Goal: Navigation & Orientation: Understand site structure

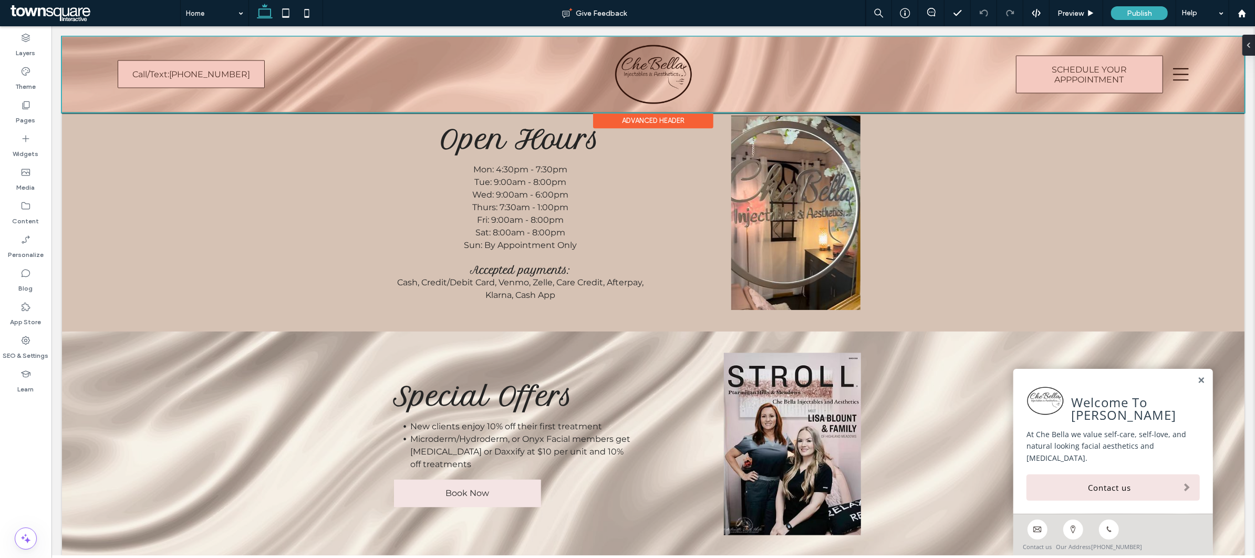
click at [1166, 78] on div at bounding box center [652, 75] width 1182 height 76
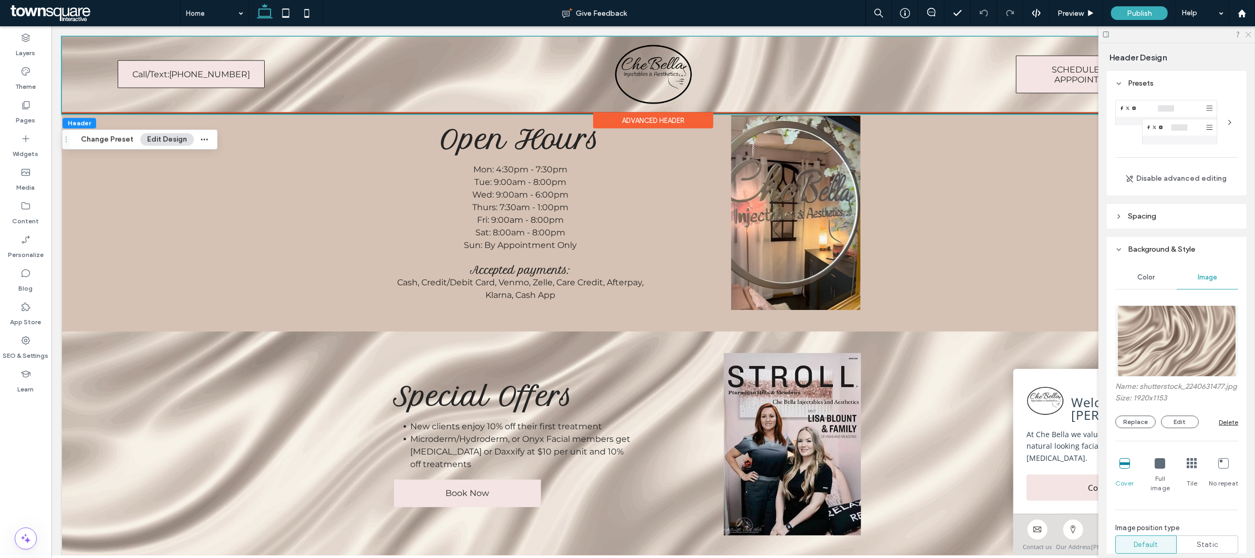
click at [1248, 36] on icon at bounding box center [1247, 33] width 7 height 7
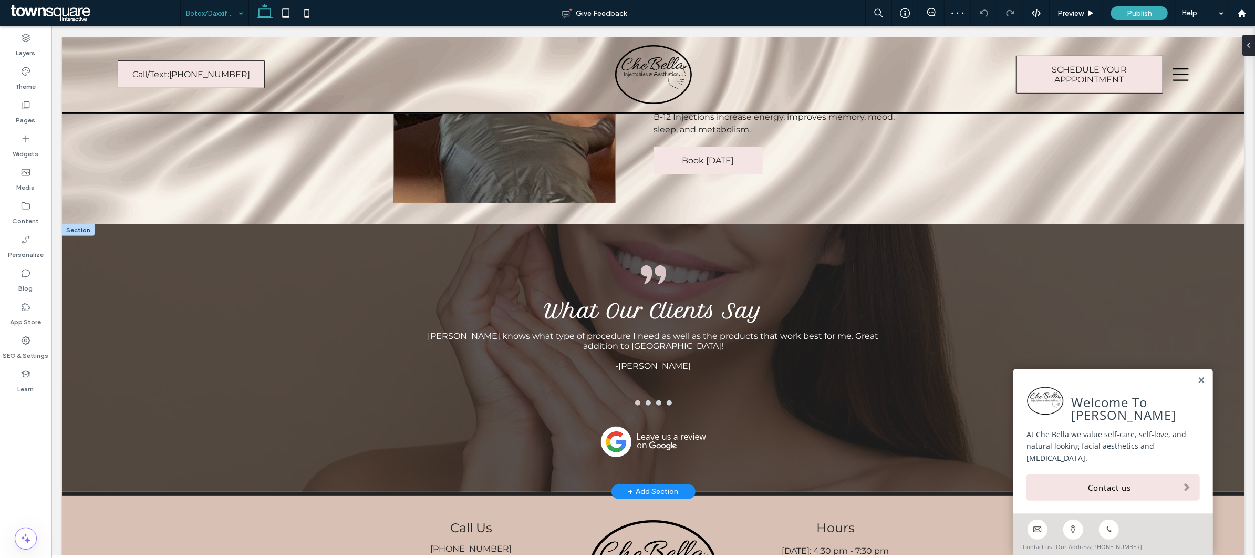
scroll to position [276, 0]
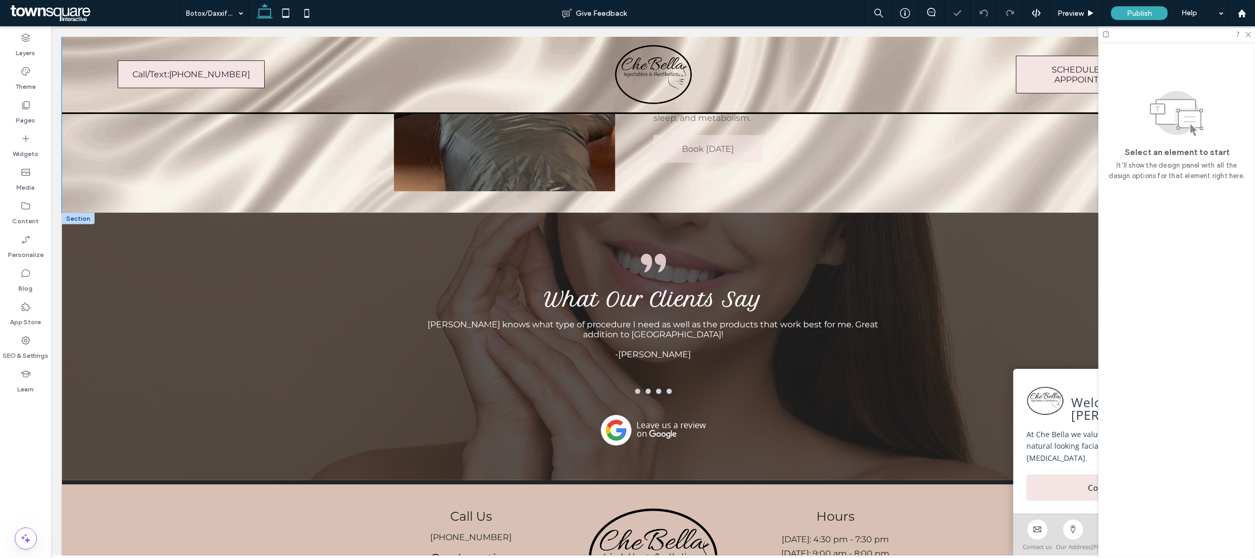
scroll to position [560, 0]
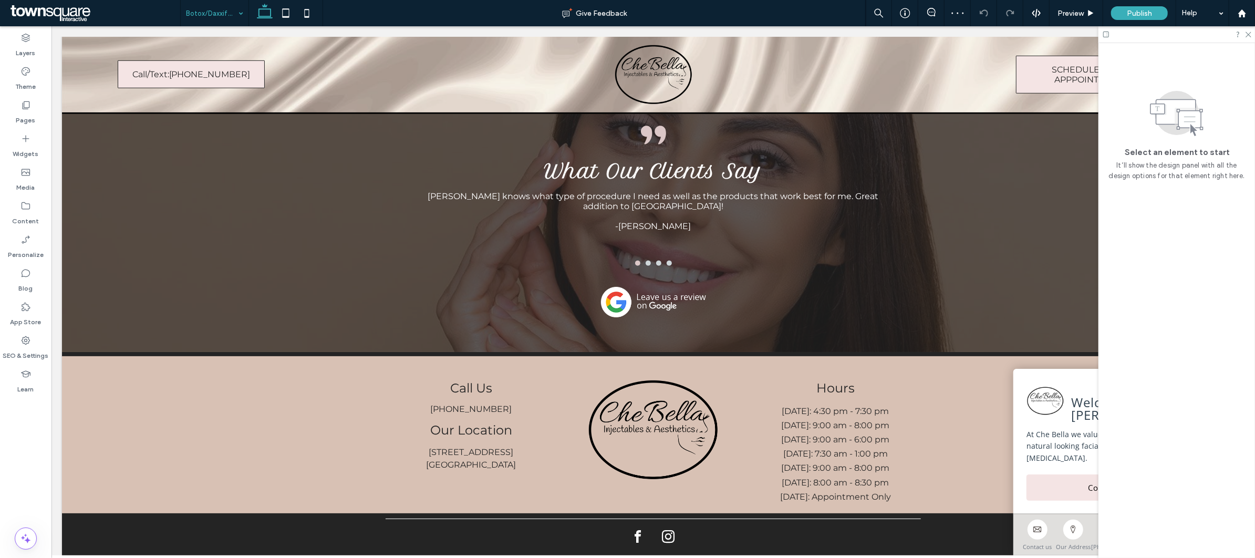
click at [223, 9] on input at bounding box center [212, 13] width 52 height 26
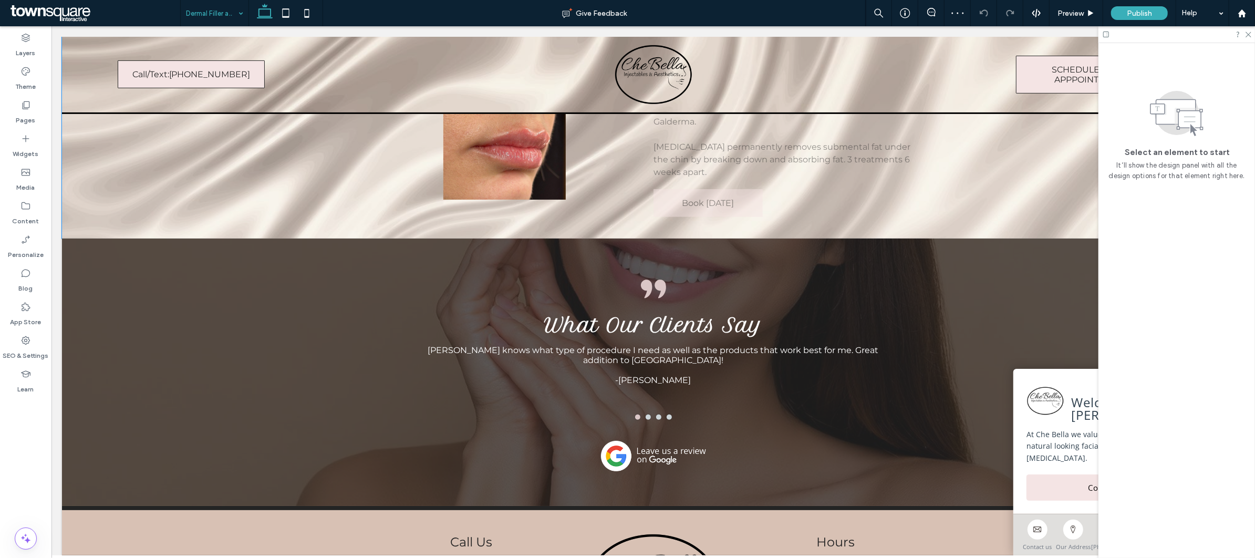
scroll to position [70, 0]
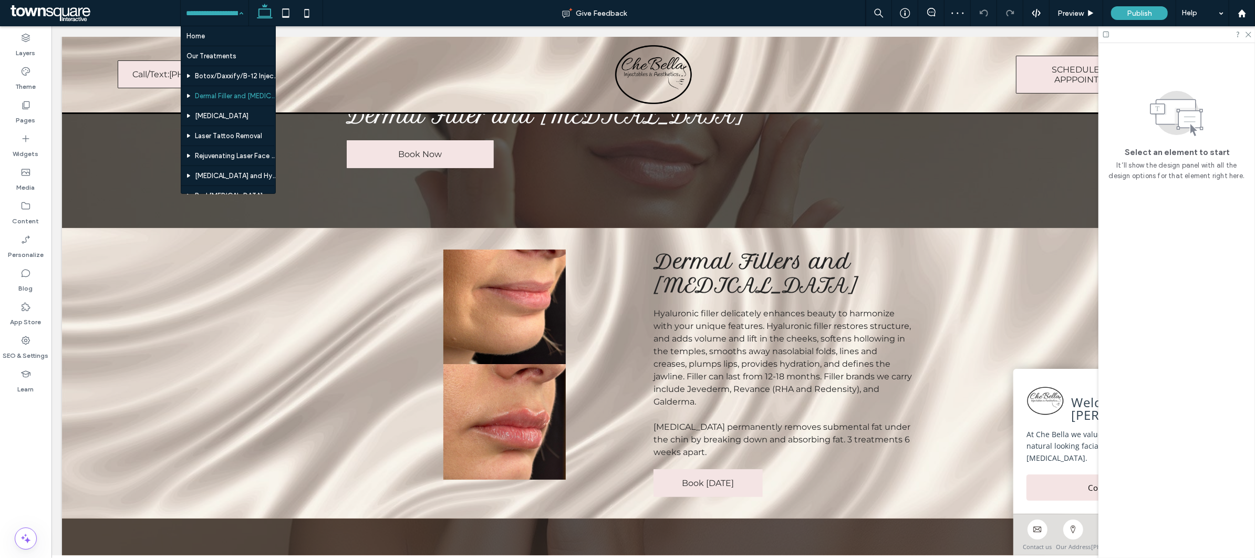
click at [210, 14] on input at bounding box center [212, 13] width 52 height 26
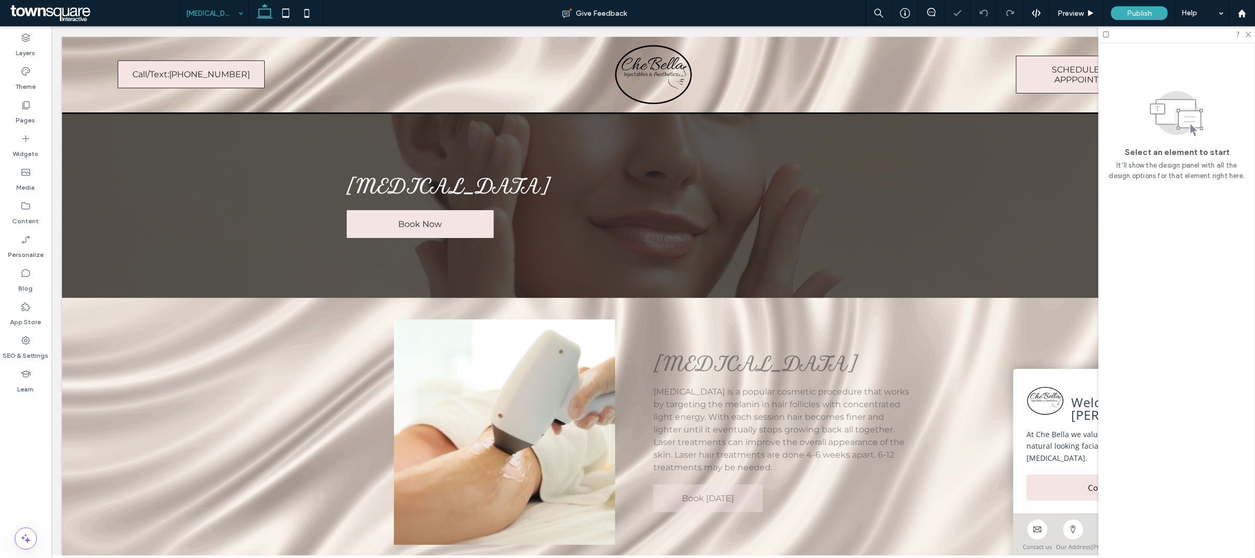
click at [217, 12] on input at bounding box center [212, 13] width 52 height 26
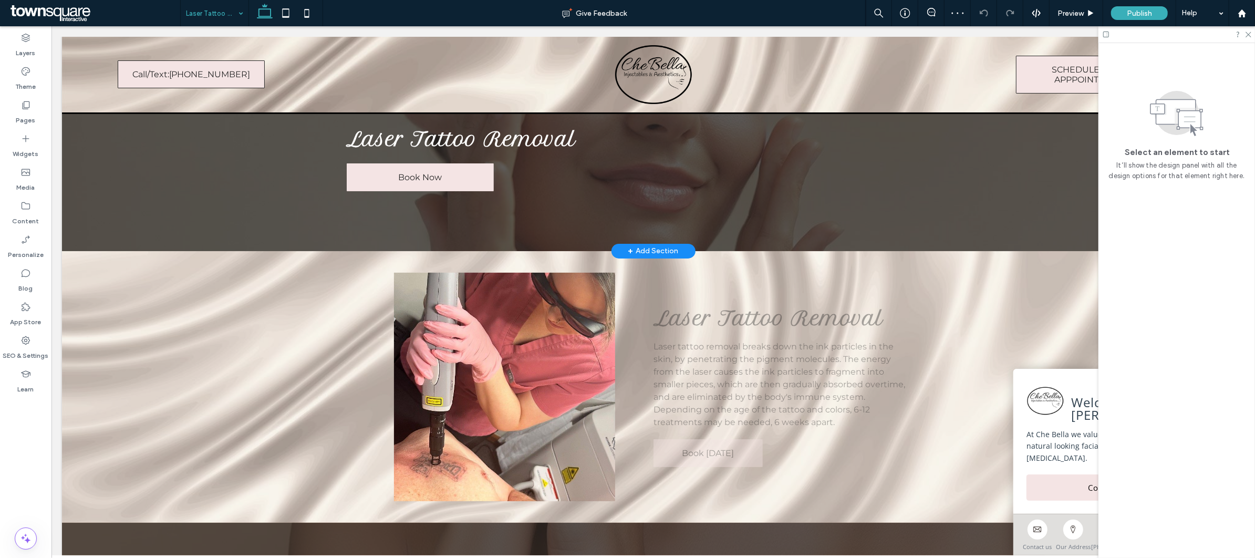
scroll to position [70, 0]
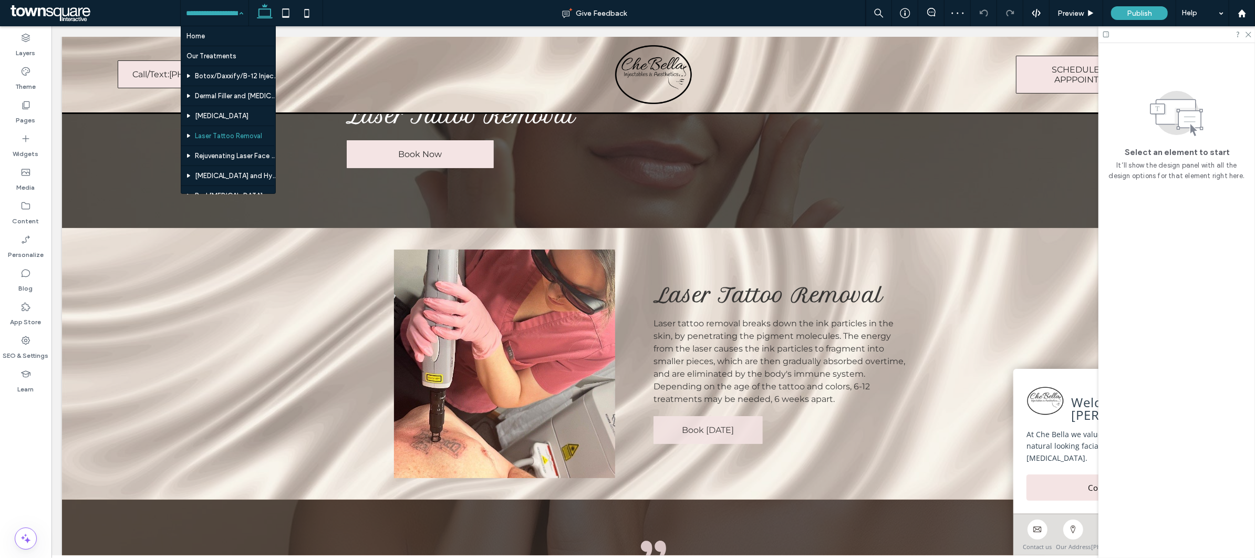
click at [204, 17] on input at bounding box center [212, 13] width 52 height 26
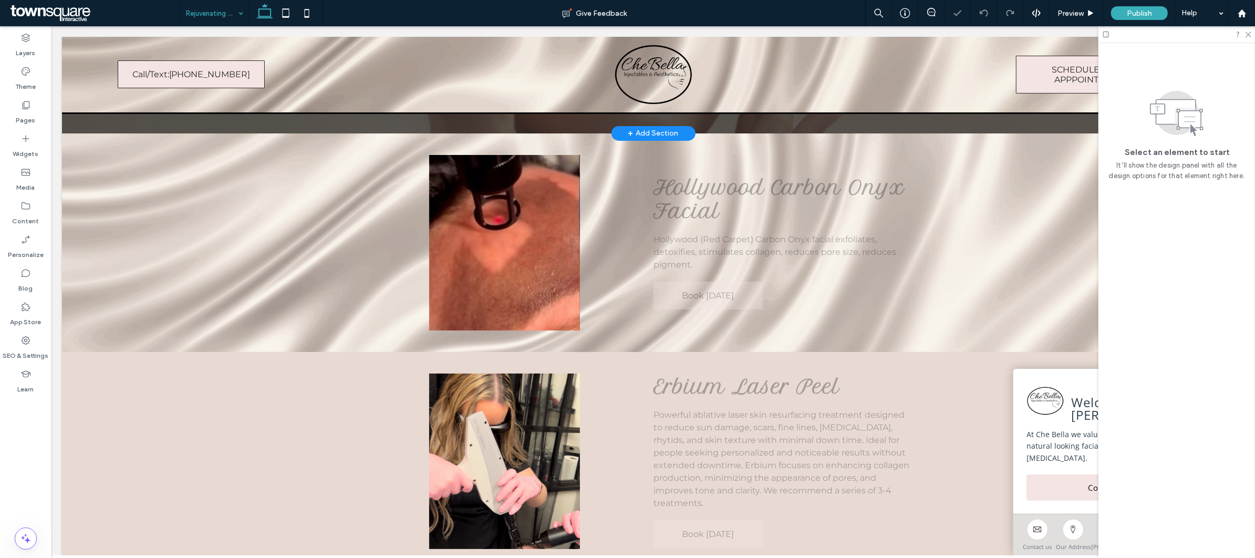
scroll to position [210, 0]
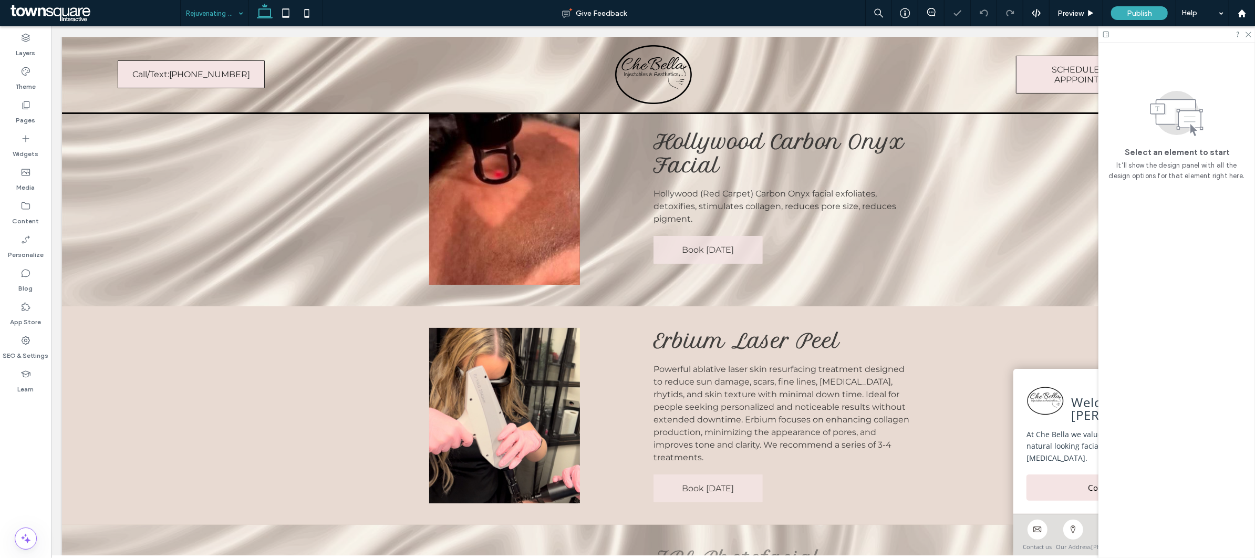
click at [206, 11] on input at bounding box center [212, 13] width 52 height 26
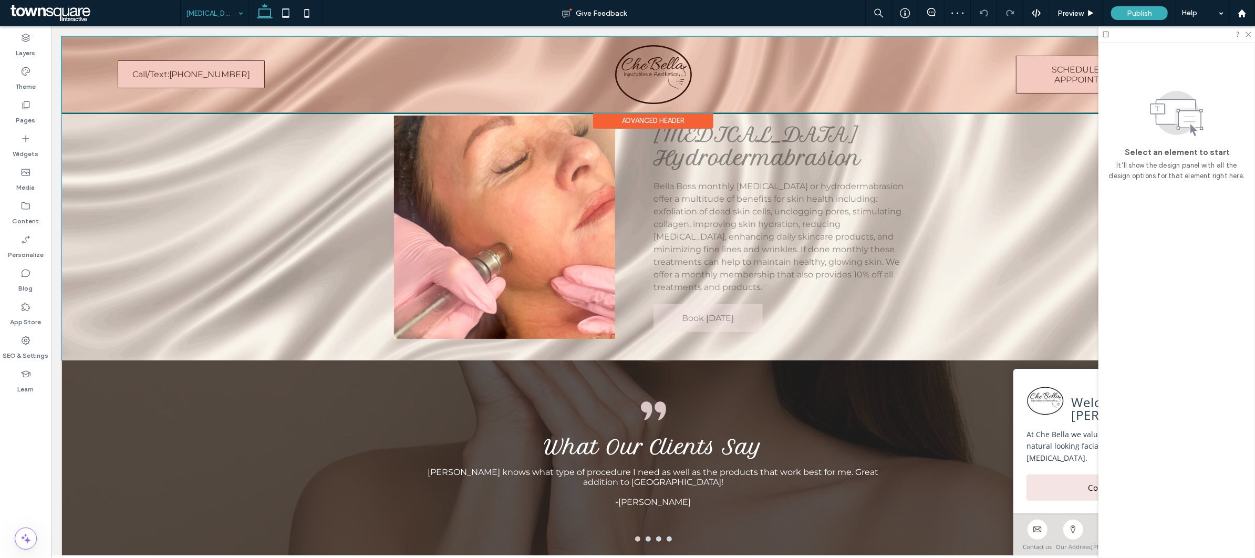
scroll to position [140, 0]
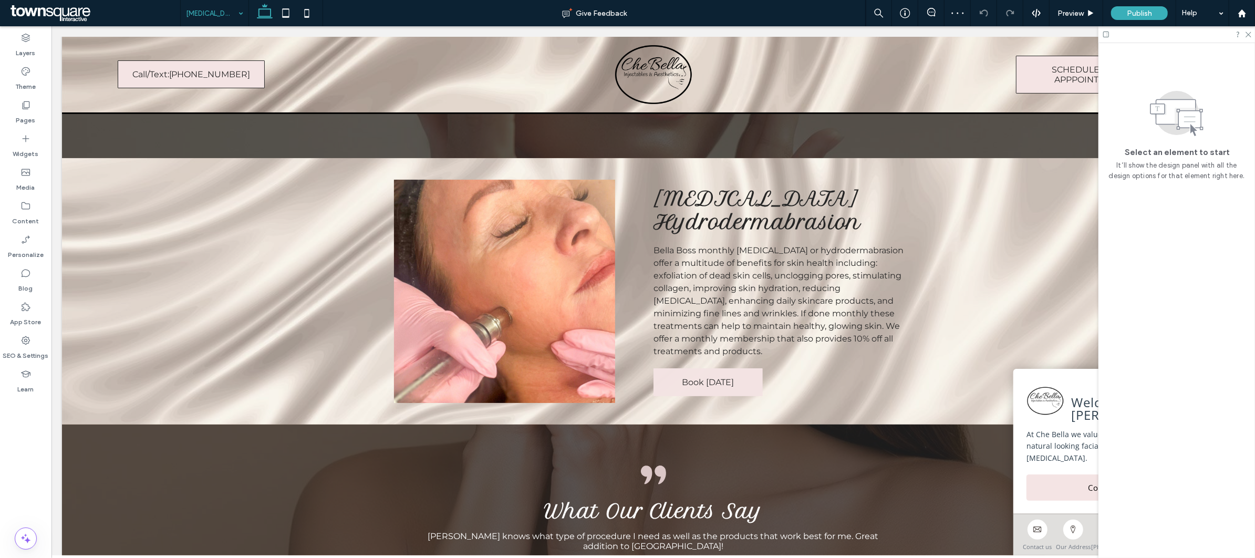
click at [211, 13] on input at bounding box center [212, 13] width 52 height 26
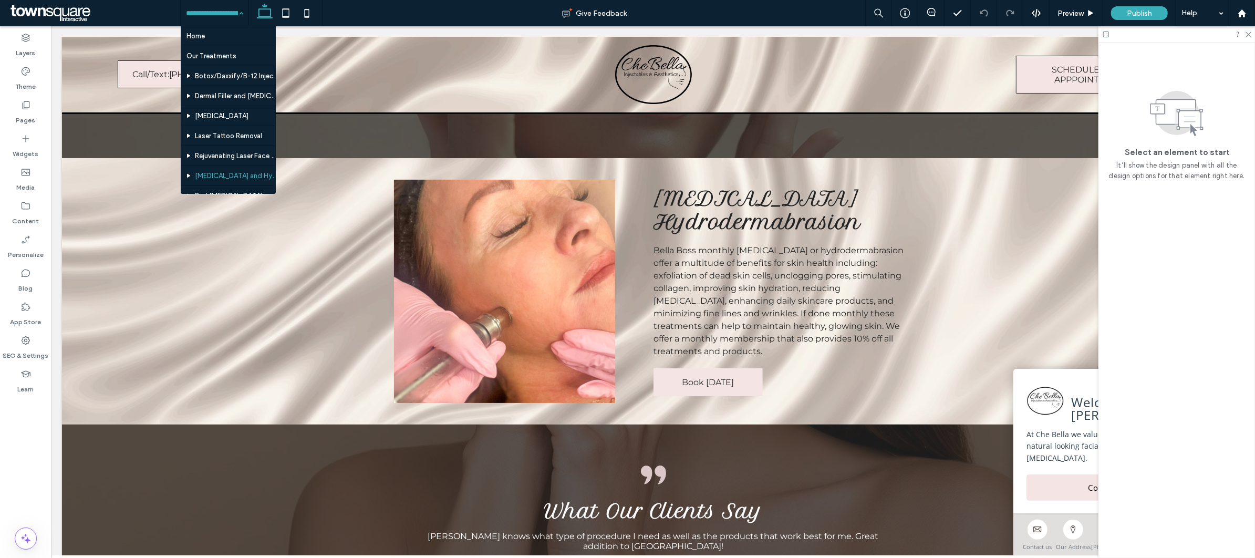
scroll to position [70, 0]
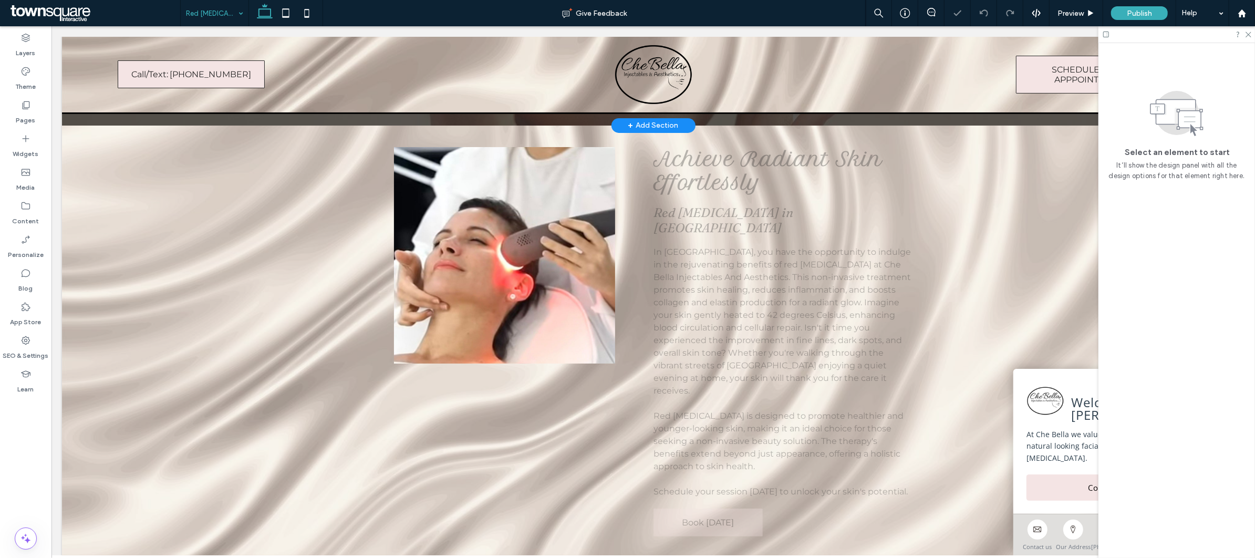
scroll to position [280, 0]
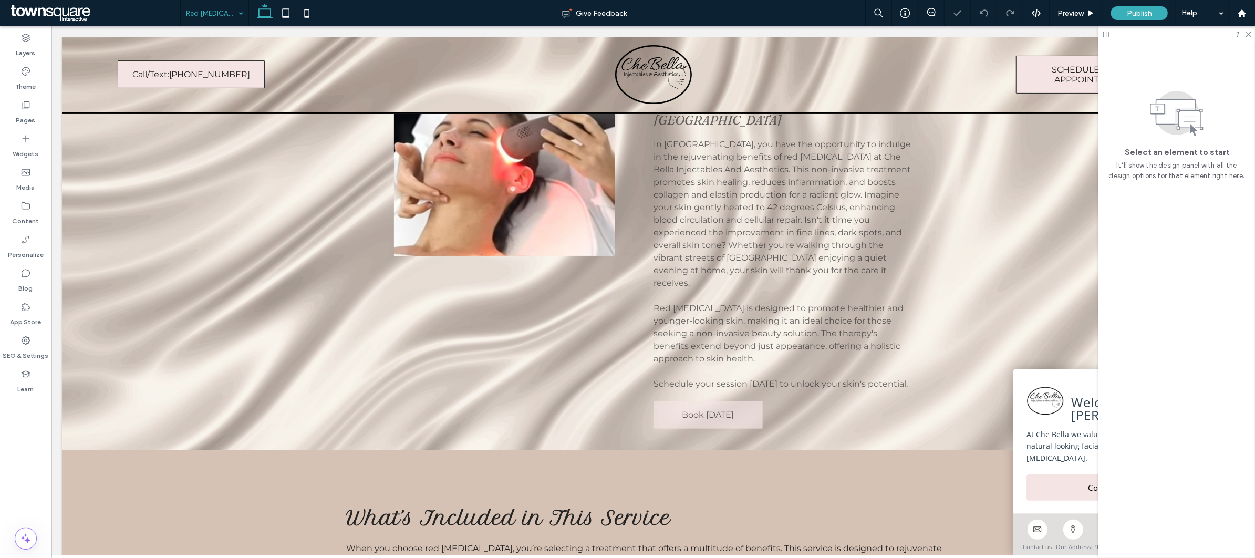
click at [215, 9] on input at bounding box center [212, 13] width 52 height 26
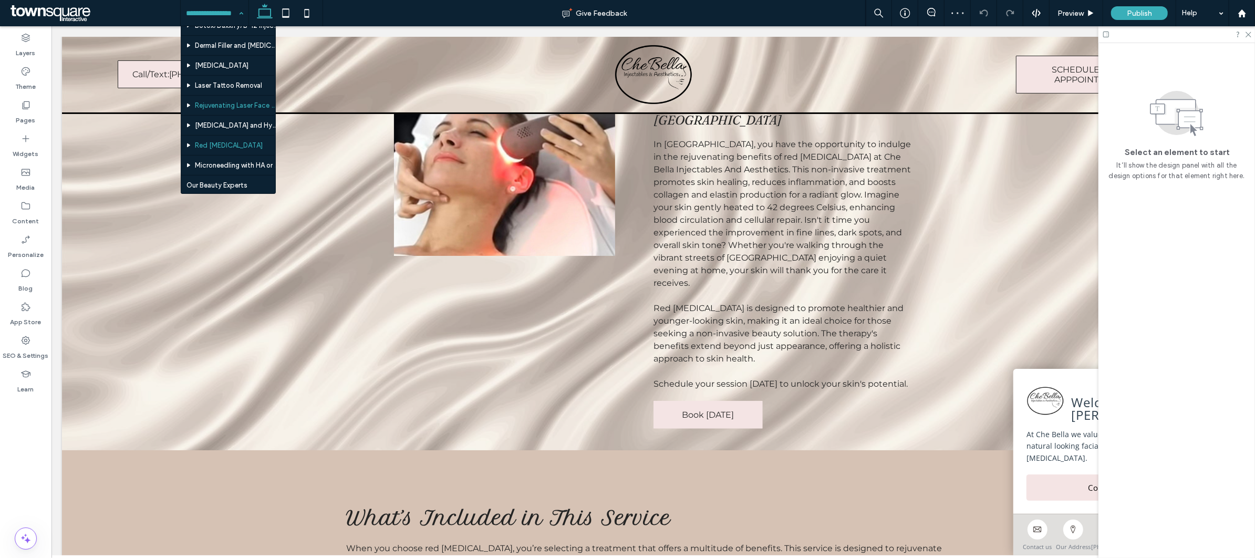
scroll to position [70, 0]
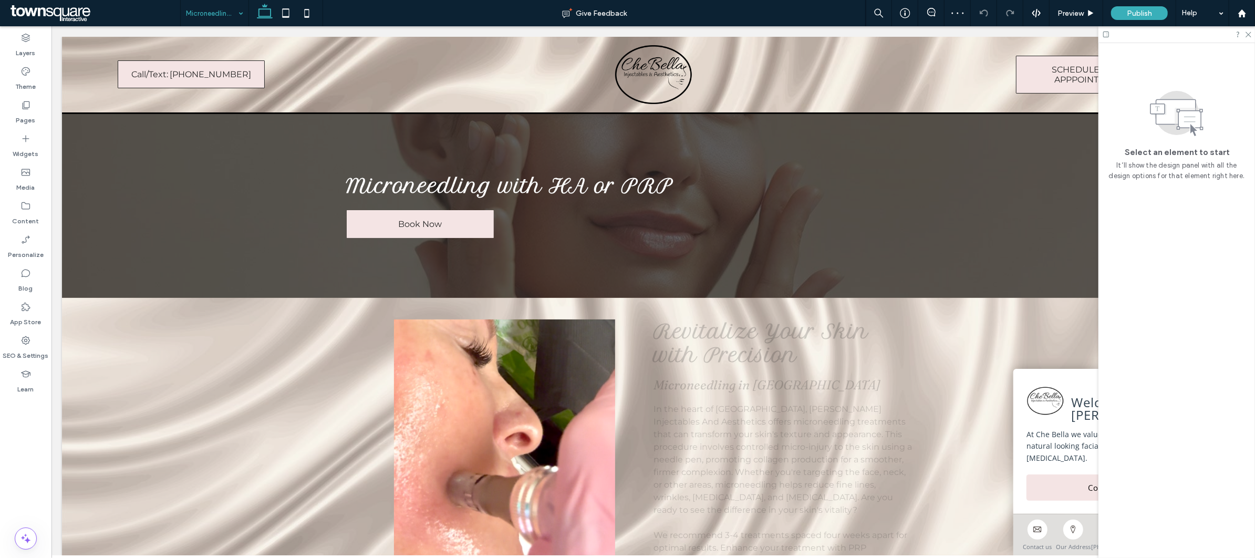
scroll to position [280, 0]
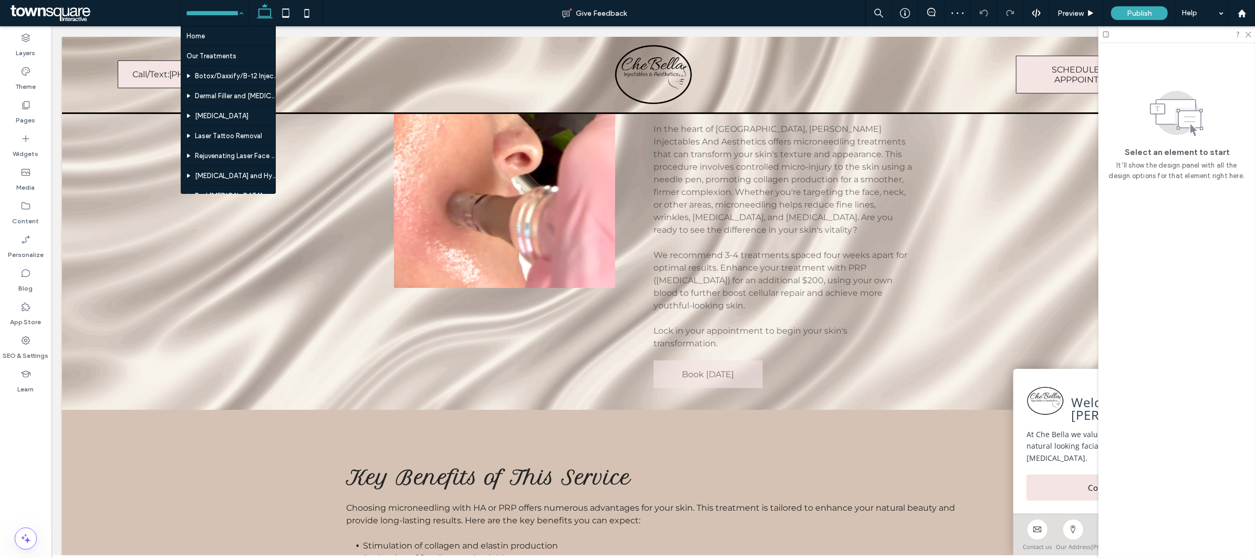
click at [217, 17] on input at bounding box center [212, 13] width 52 height 26
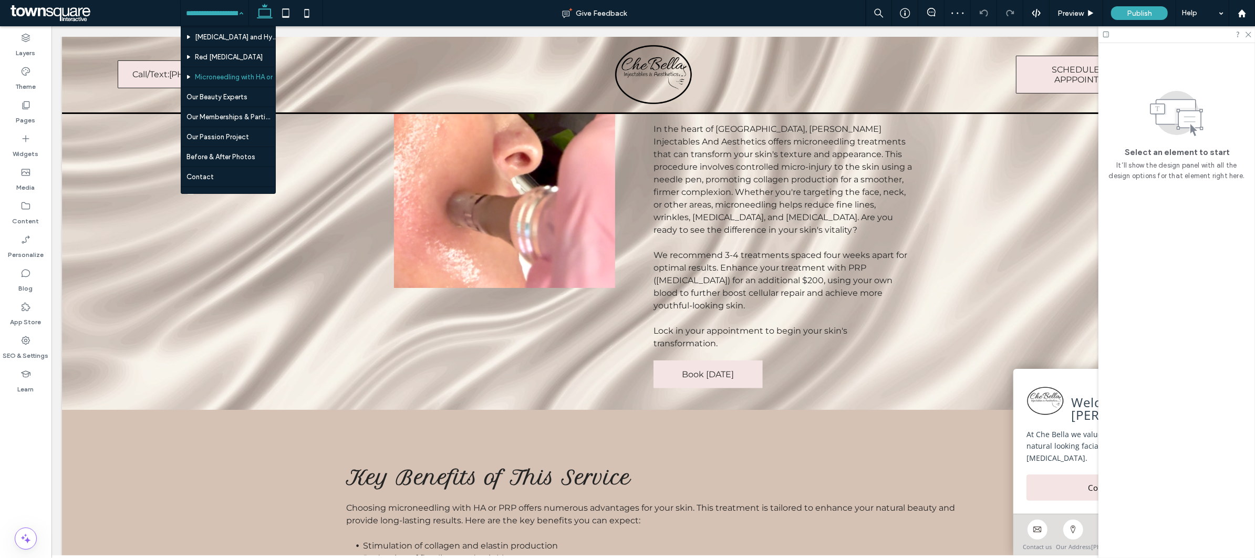
scroll to position [140, 0]
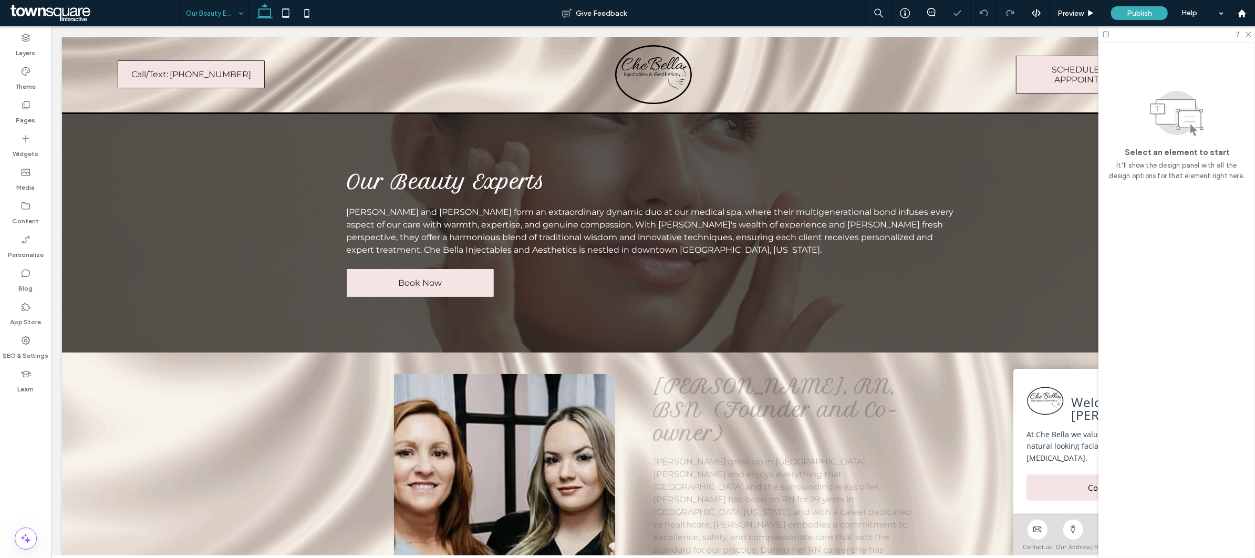
scroll to position [210, 0]
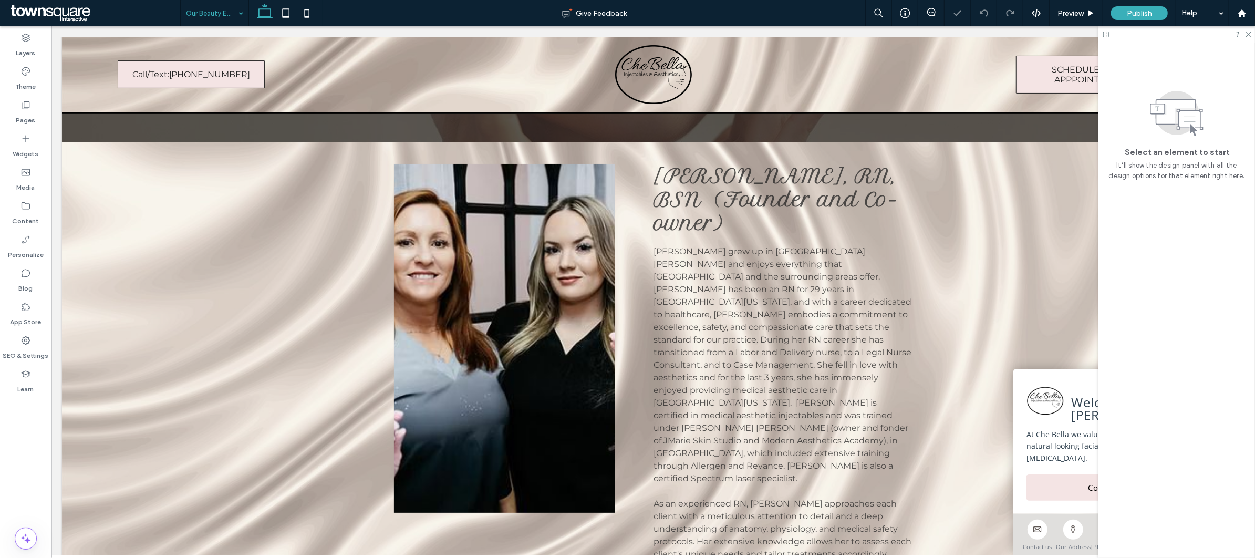
click at [216, 15] on input at bounding box center [212, 13] width 52 height 26
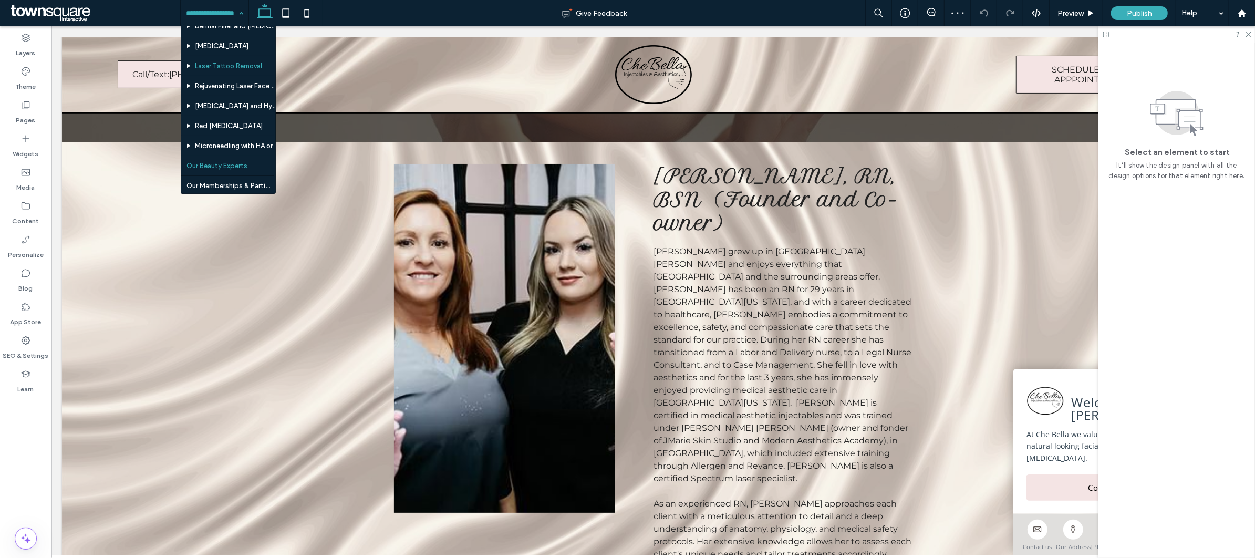
scroll to position [140, 0]
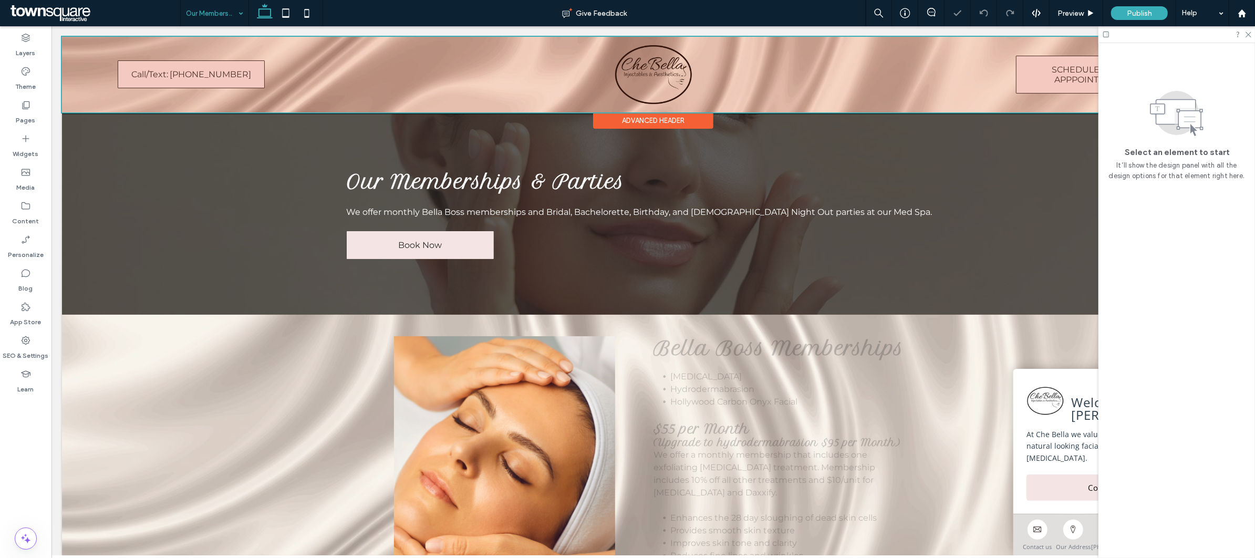
scroll to position [210, 0]
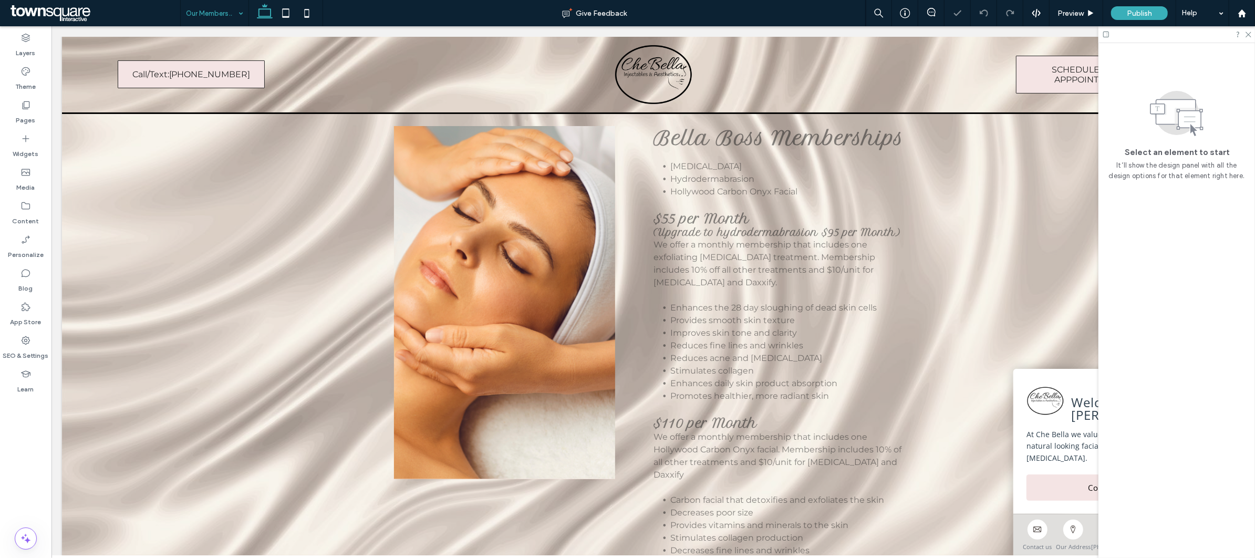
click at [215, 21] on input at bounding box center [212, 13] width 52 height 26
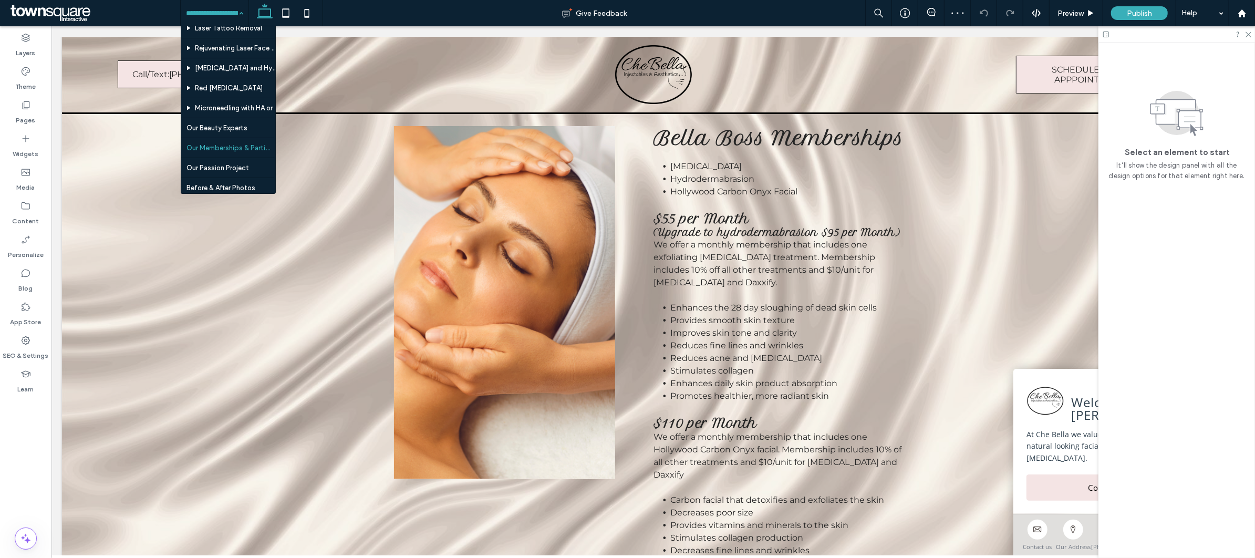
scroll to position [0, 0]
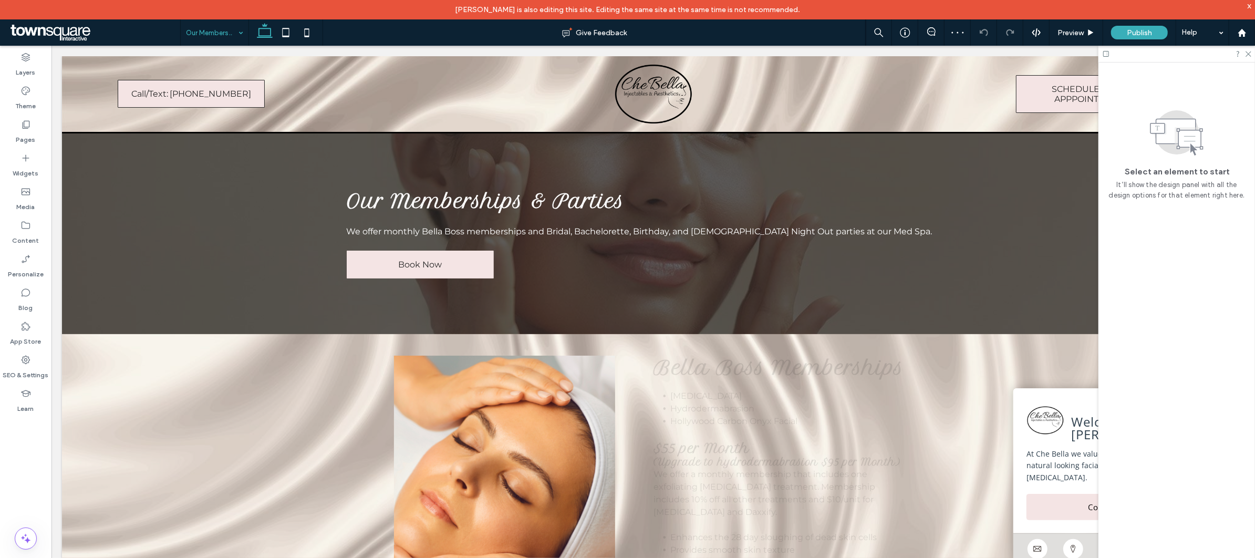
click at [219, 39] on input at bounding box center [212, 32] width 52 height 26
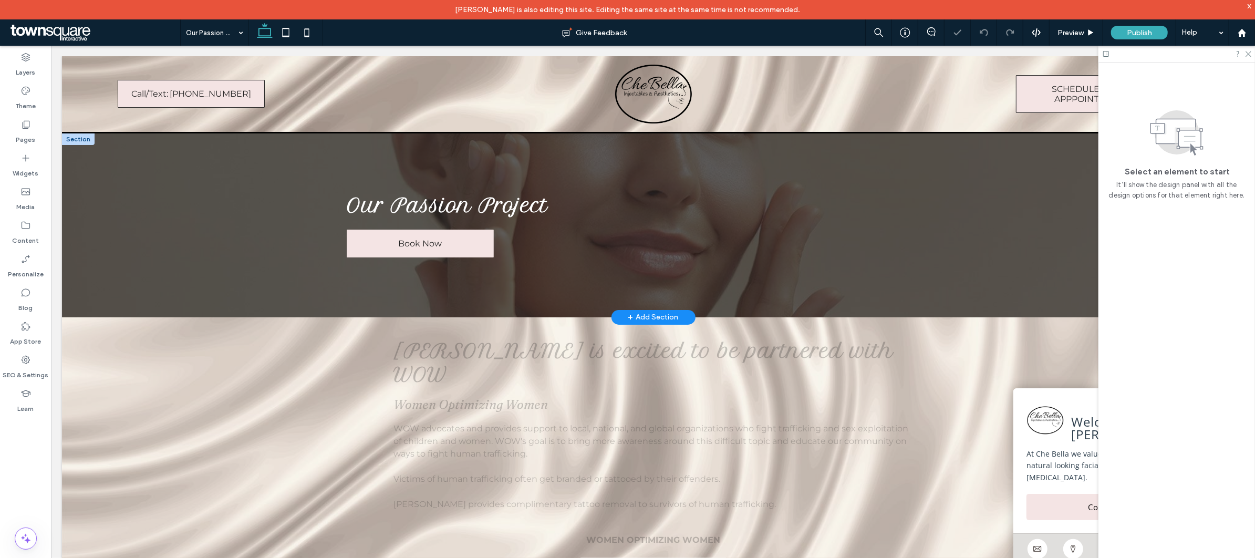
scroll to position [140, 0]
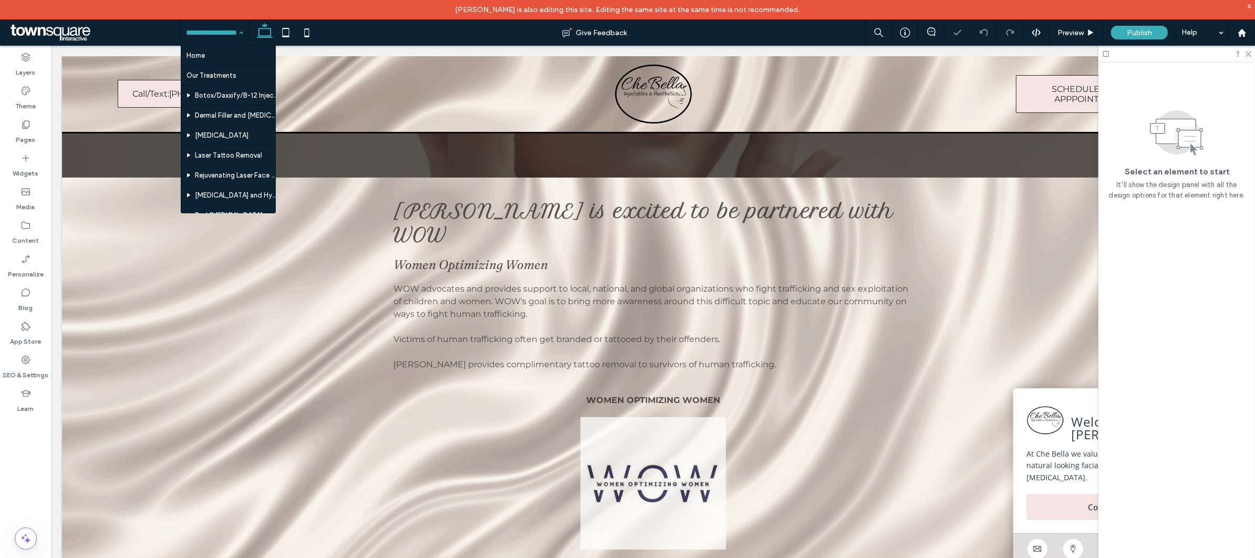
click at [217, 34] on input at bounding box center [212, 32] width 52 height 26
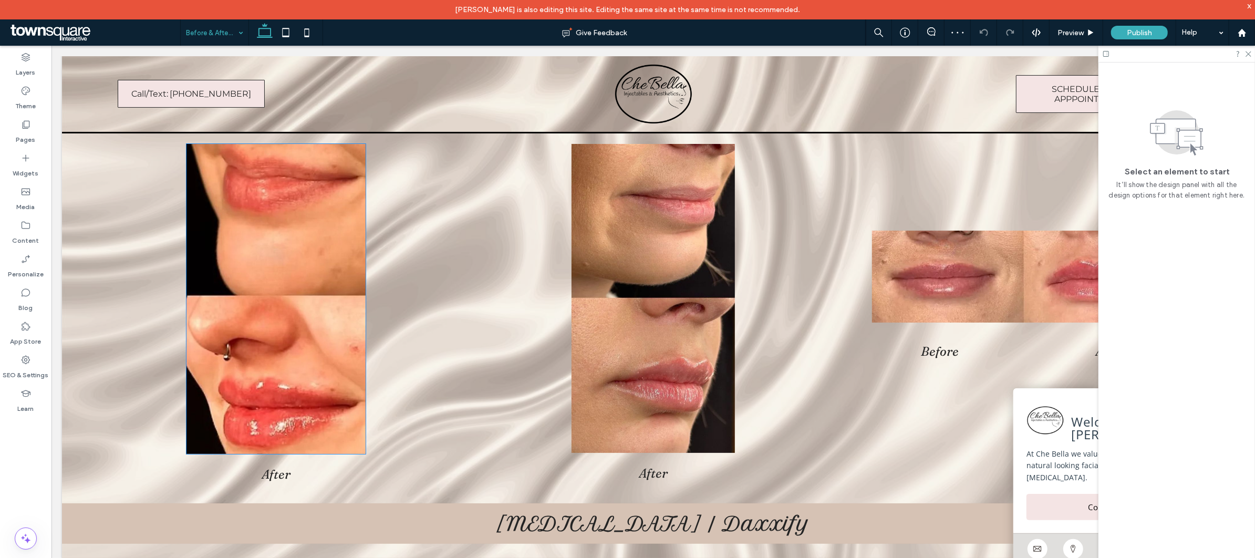
scroll to position [280, 0]
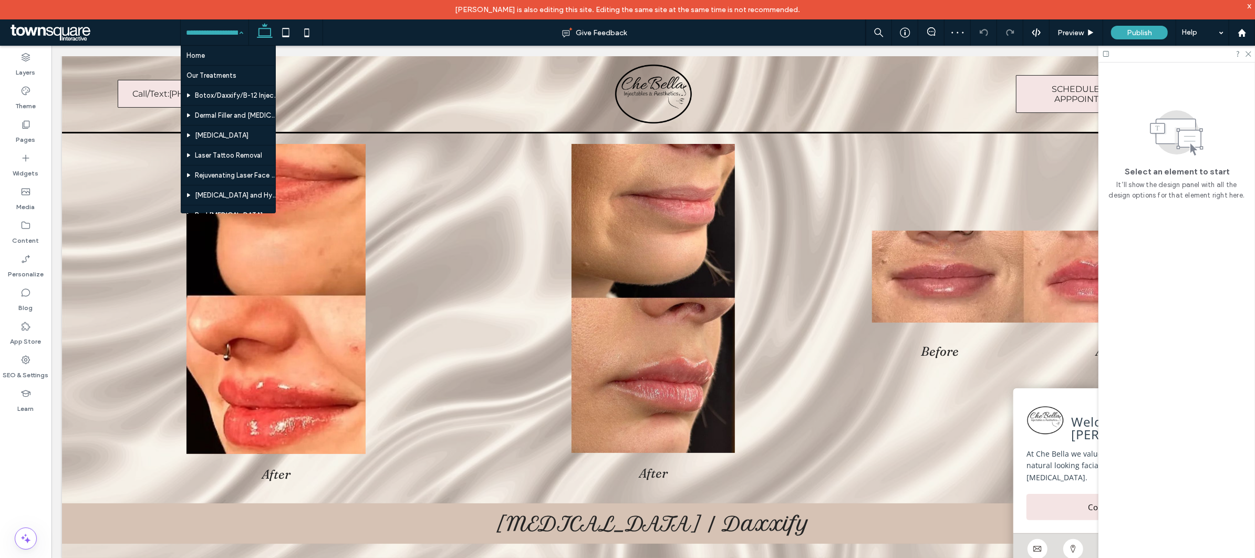
click at [226, 38] on input at bounding box center [212, 32] width 52 height 26
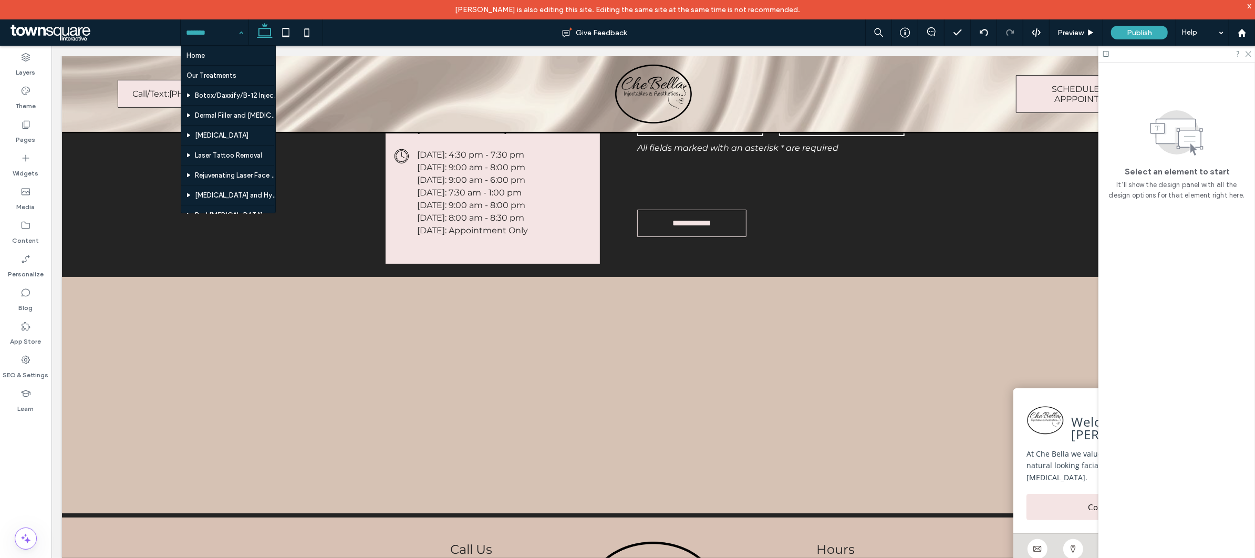
click at [196, 32] on input at bounding box center [212, 32] width 52 height 26
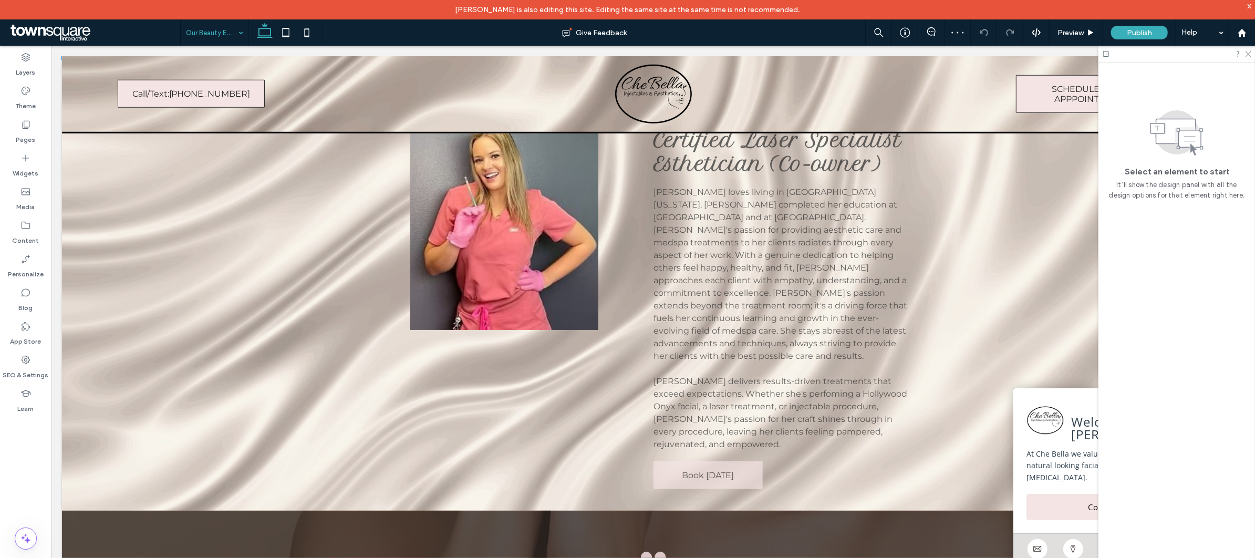
scroll to position [980, 0]
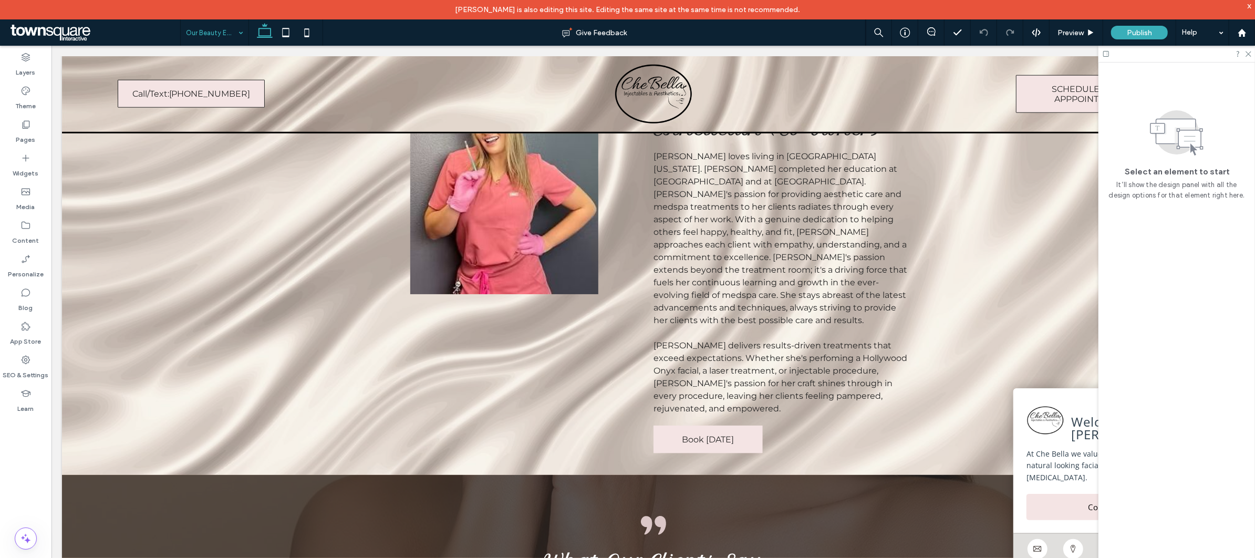
click at [204, 32] on input at bounding box center [212, 32] width 52 height 26
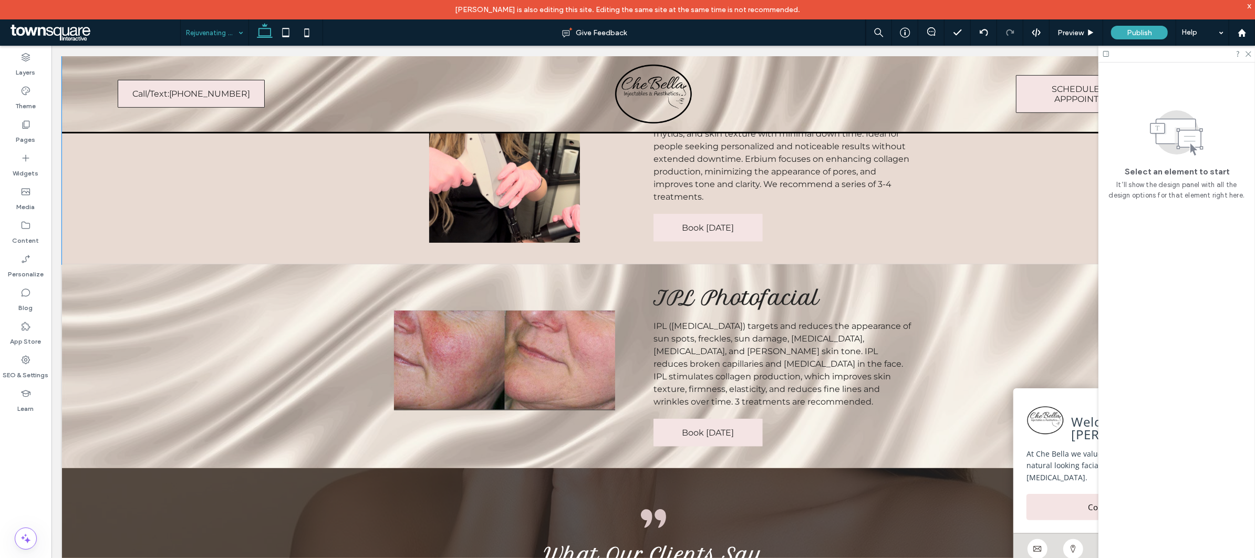
scroll to position [420, 0]
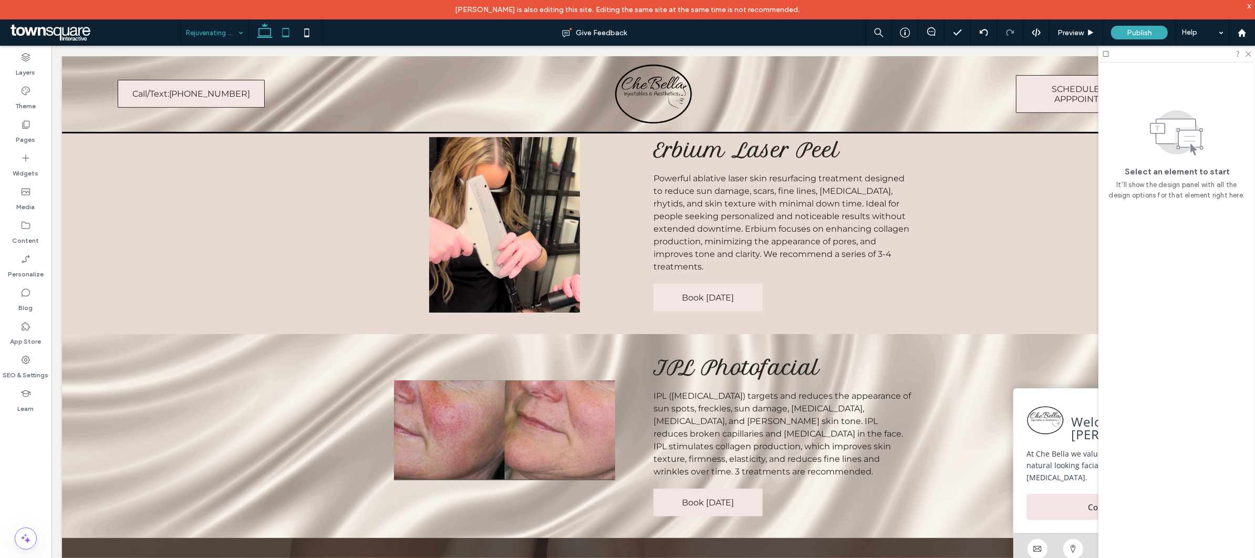
click at [282, 33] on icon at bounding box center [285, 32] width 21 height 21
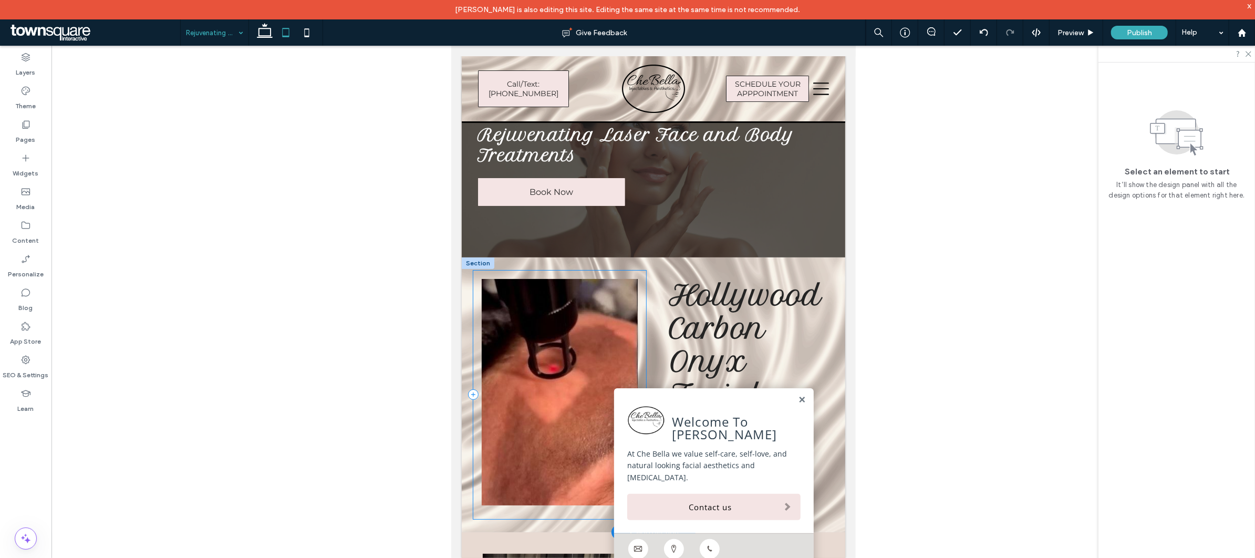
scroll to position [0, 0]
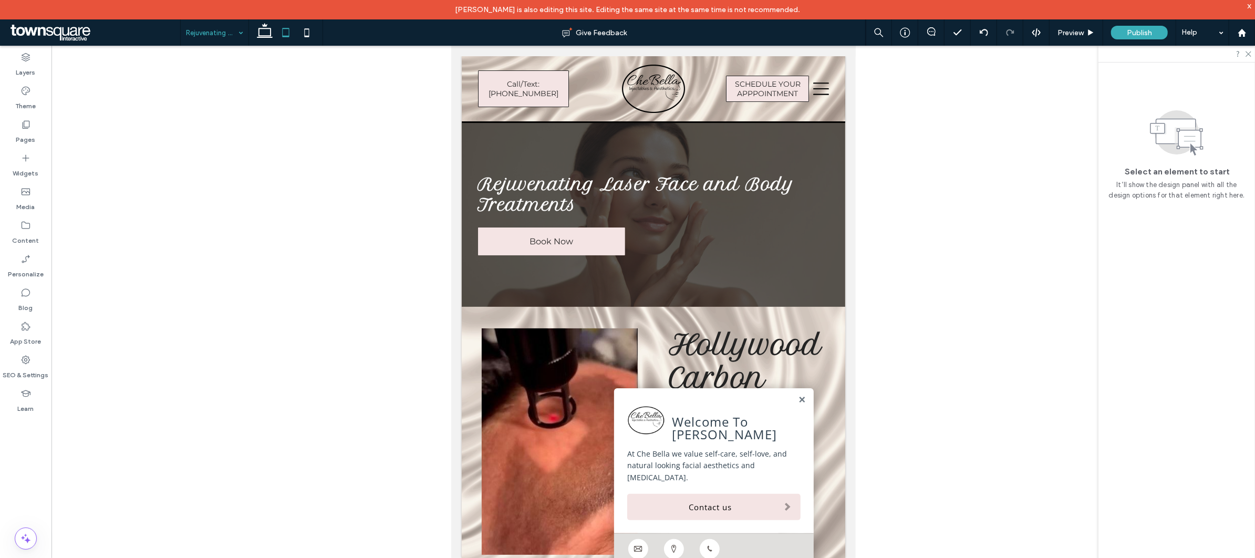
click at [1249, 518] on div "Select an element to start It’ll show the design panel with all the design opti…" at bounding box center [1176, 320] width 157 height 515
